Goal: Task Accomplishment & Management: Use online tool/utility

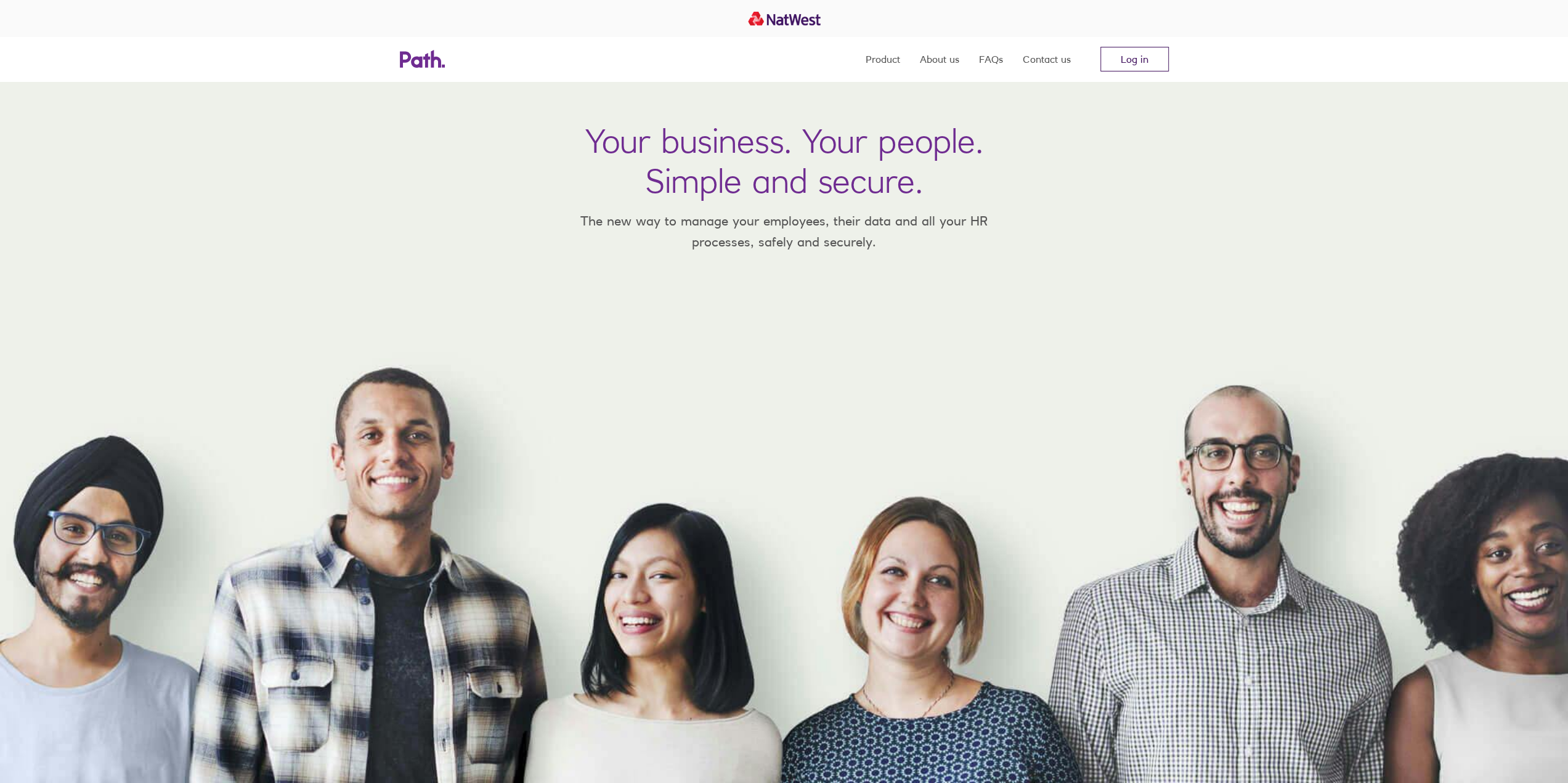
click at [1144, 56] on link "Log in" at bounding box center [1134, 59] width 69 height 25
